Goal: Information Seeking & Learning: Learn about a topic

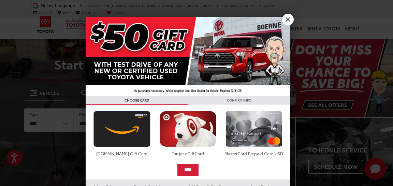
click at [289, 19] on link "X" at bounding box center [288, 20] width 12 height 12
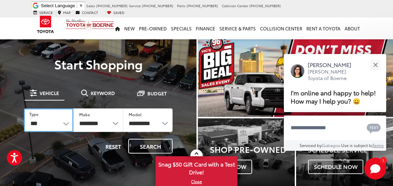
select select "******"
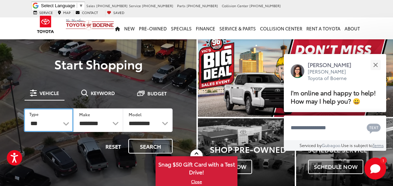
select select "******"
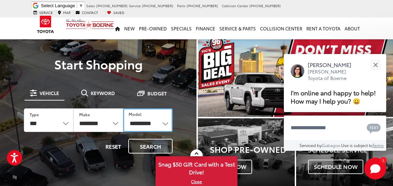
select select "**********"
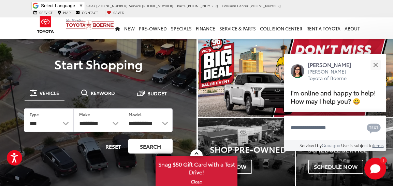
click at [150, 144] on button "Search" at bounding box center [150, 146] width 44 height 15
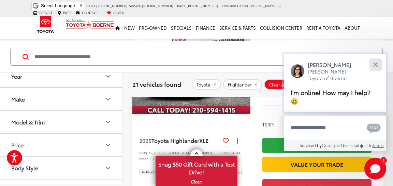
click at [375, 68] on button "Close" at bounding box center [375, 64] width 15 height 15
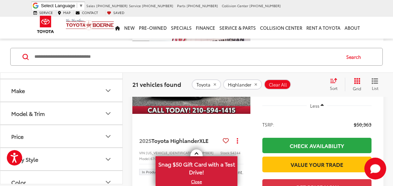
scroll to position [1, 0]
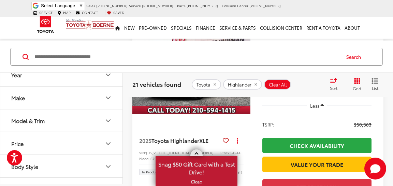
click at [197, 151] on link at bounding box center [196, 152] width 12 height 7
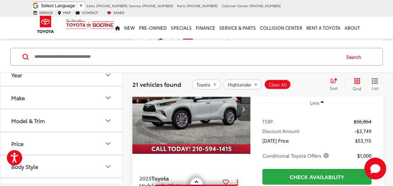
scroll to position [323, 0]
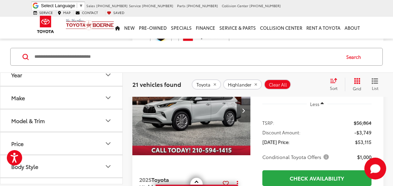
click at [244, 113] on icon "Next image" at bounding box center [243, 110] width 3 height 5
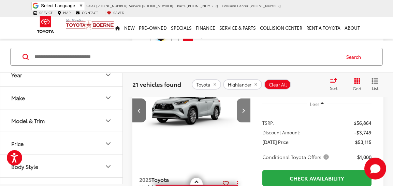
click at [244, 113] on icon "Next image" at bounding box center [243, 110] width 3 height 5
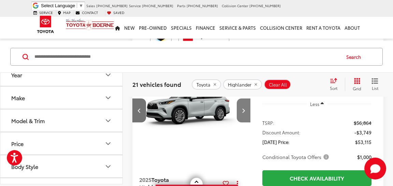
click at [245, 122] on button "Next image" at bounding box center [244, 110] width 14 height 24
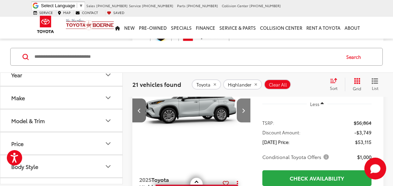
click at [245, 122] on button "Next image" at bounding box center [244, 110] width 14 height 24
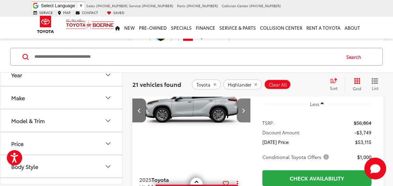
click at [245, 122] on button "Next image" at bounding box center [244, 110] width 14 height 24
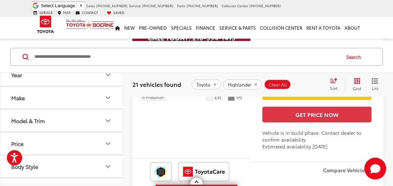
scroll to position [0, 0]
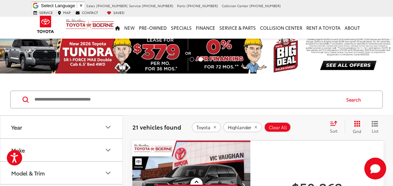
scroll to position [0, 0]
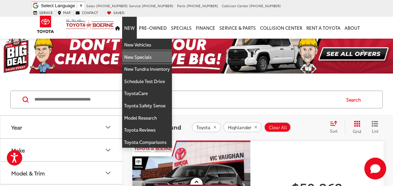
click at [134, 58] on link "New Specials" at bounding box center [147, 57] width 50 height 12
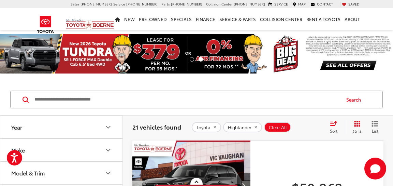
click at [108, 127] on icon "Year" at bounding box center [108, 127] width 4 height 2
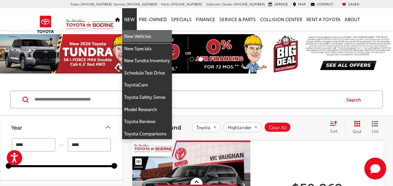
click at [133, 38] on link "New Vehicles" at bounding box center [147, 36] width 50 height 12
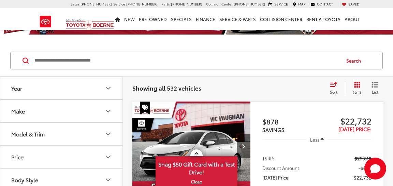
scroll to position [143, 0]
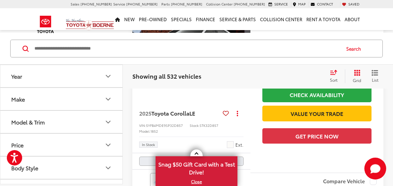
click at [195, 152] on link at bounding box center [196, 152] width 12 height 7
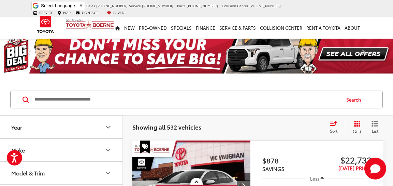
scroll to position [0, 0]
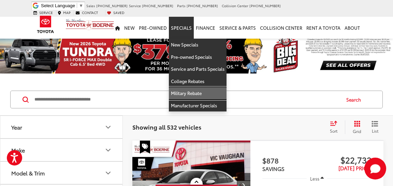
click at [188, 95] on link "Military Rebate" at bounding box center [198, 93] width 58 height 12
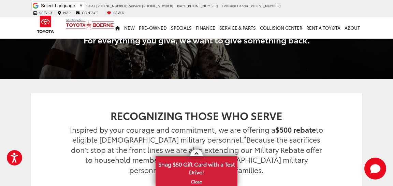
scroll to position [85, 0]
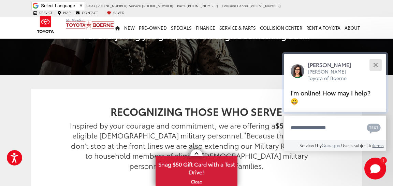
click at [374, 69] on button "Close" at bounding box center [375, 64] width 15 height 15
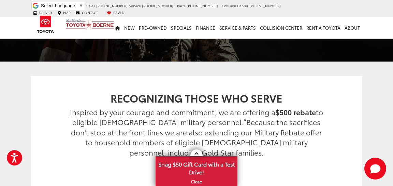
scroll to position [96, 0]
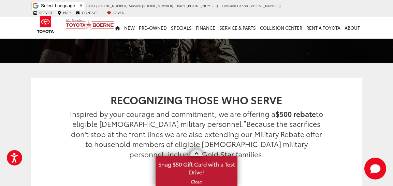
click at [197, 152] on link at bounding box center [196, 152] width 12 height 7
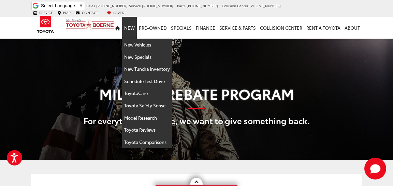
scroll to position [0, 0]
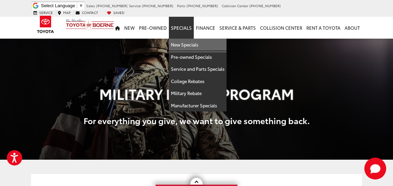
click at [183, 46] on link "New Specials" at bounding box center [198, 45] width 58 height 12
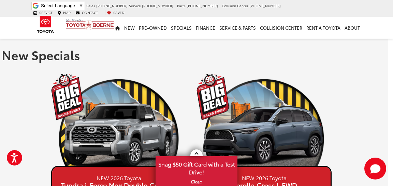
scroll to position [0, 5]
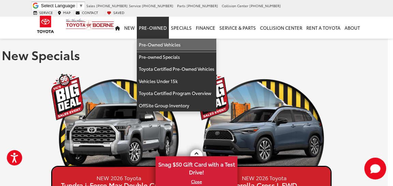
click at [155, 47] on link "Pre-Owned Vehicles" at bounding box center [177, 45] width 80 height 12
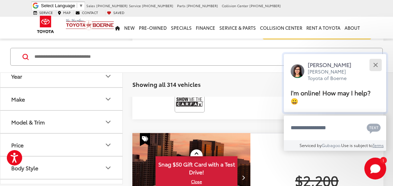
click at [376, 66] on div "Close" at bounding box center [375, 64] width 4 height 4
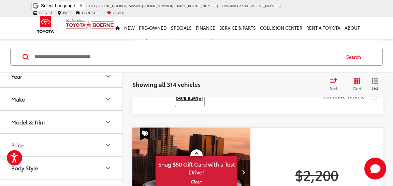
scroll to position [470, 0]
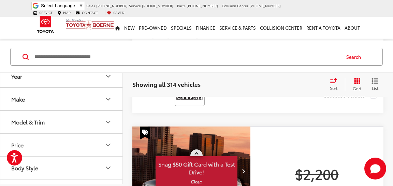
click at [196, 152] on link at bounding box center [196, 152] width 12 height 7
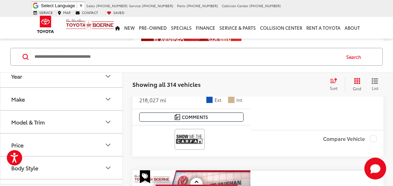
scroll to position [1557, 0]
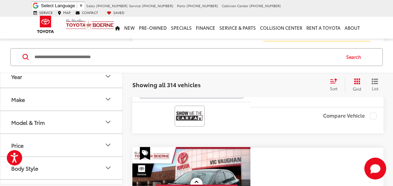
click at [197, 125] on img at bounding box center [189, 116] width 27 height 18
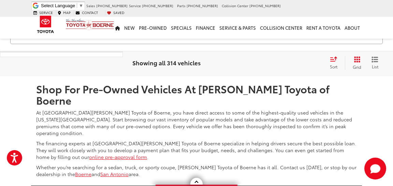
scroll to position [2835, 0]
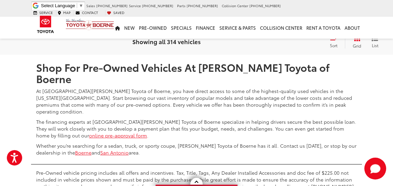
click at [250, 55] on div at bounding box center [255, 50] width 256 height 7
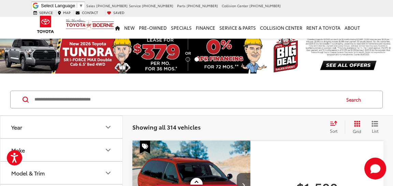
scroll to position [0, 0]
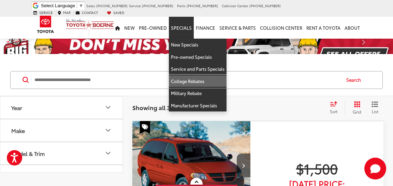
click at [191, 84] on link "College Rebates" at bounding box center [198, 81] width 58 height 12
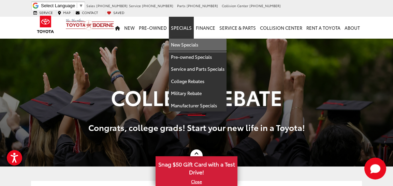
click at [191, 46] on link "New Specials" at bounding box center [198, 45] width 58 height 12
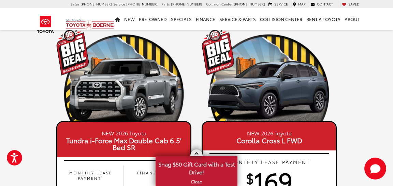
scroll to position [93, 0]
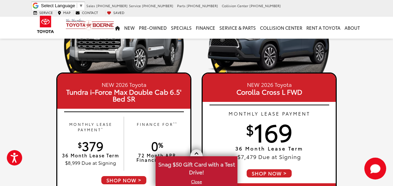
click at [197, 153] on span at bounding box center [197, 154] width 4 height 4
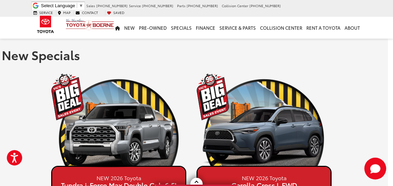
scroll to position [0, 5]
